Goal: Task Accomplishment & Management: Manage account settings

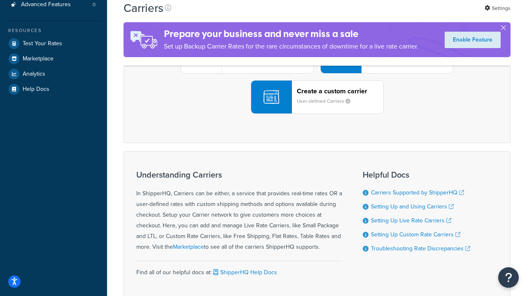
click at [317, 114] on div "UPS® Published daily rates FedEx List rates USPS Online rates See all live rate…" at bounding box center [317, 57] width 370 height 114
click at [410, 14] on header "FedEx" at bounding box center [409, 11] width 86 height 8
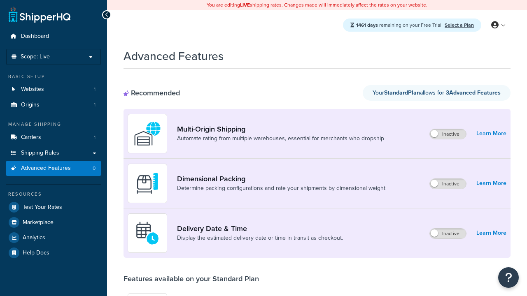
scroll to position [216, 0]
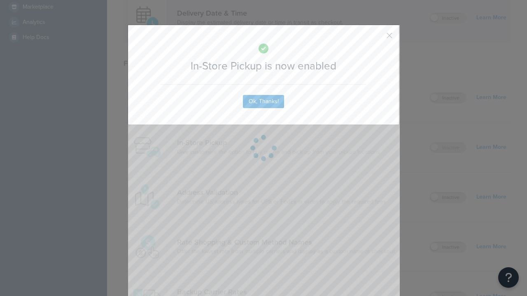
scroll to position [0, 0]
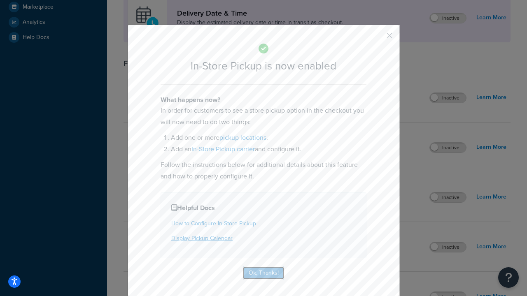
click at [263, 275] on button "Ok, Thanks!" at bounding box center [263, 273] width 41 height 13
